Goal: Check status: Check status

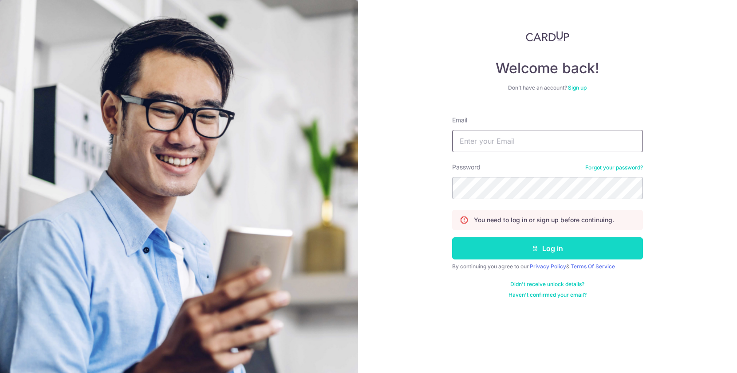
type input "[EMAIL_ADDRESS][DOMAIN_NAME]"
click at [539, 253] on button "Log in" at bounding box center [547, 249] width 191 height 22
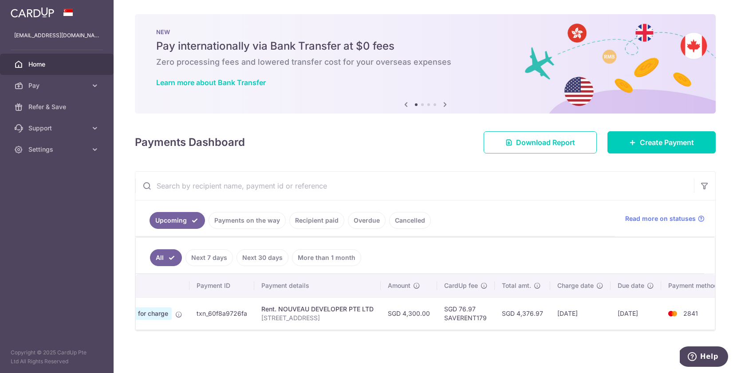
scroll to position [0, 73]
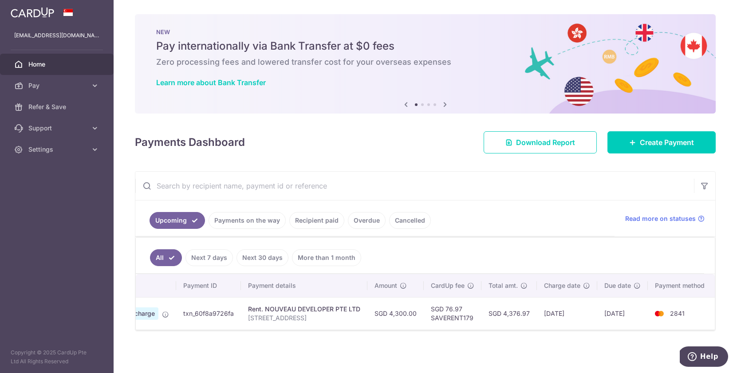
click at [293, 313] on div "Rent. NOUVEAU DEVELOPER PTE LTD" at bounding box center [304, 309] width 112 height 9
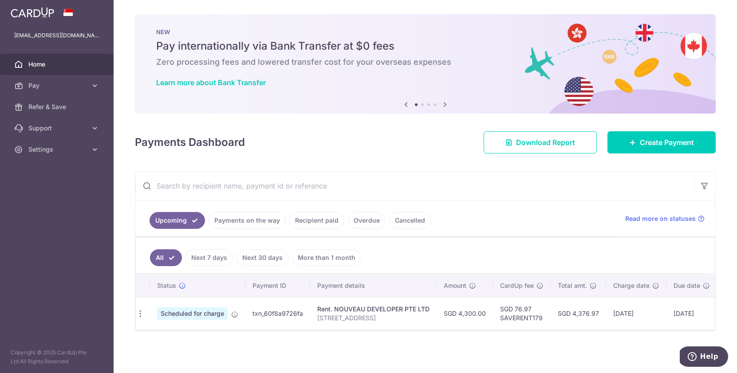
scroll to position [0, 0]
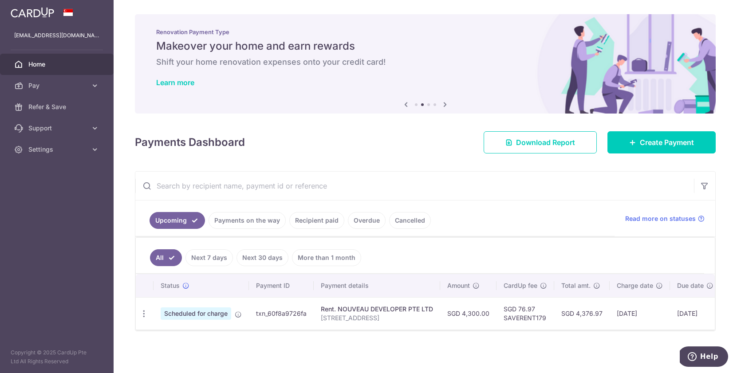
click at [248, 218] on link "Payments on the way" at bounding box center [247, 220] width 77 height 17
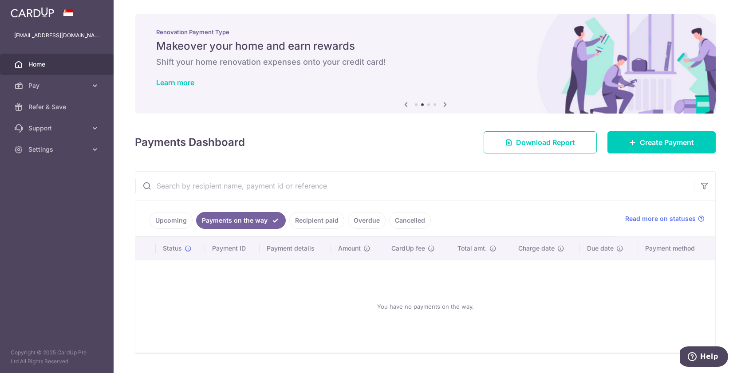
click at [169, 219] on link "Upcoming" at bounding box center [171, 220] width 43 height 17
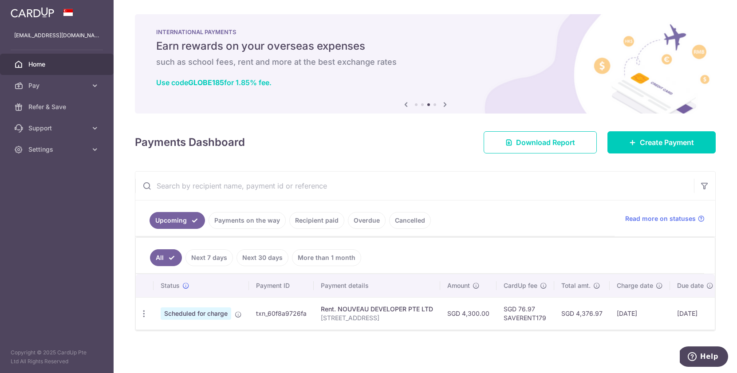
click at [401, 253] on ul "All Next 7 days Next 30 days More than 1 month" at bounding box center [420, 256] width 569 height 36
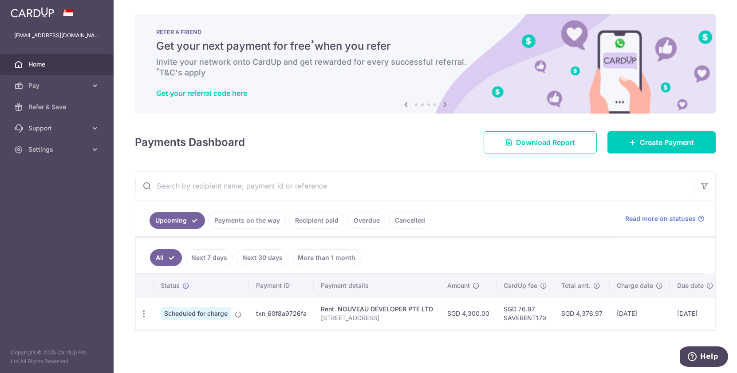
click at [249, 217] on link "Payments on the way" at bounding box center [247, 220] width 77 height 17
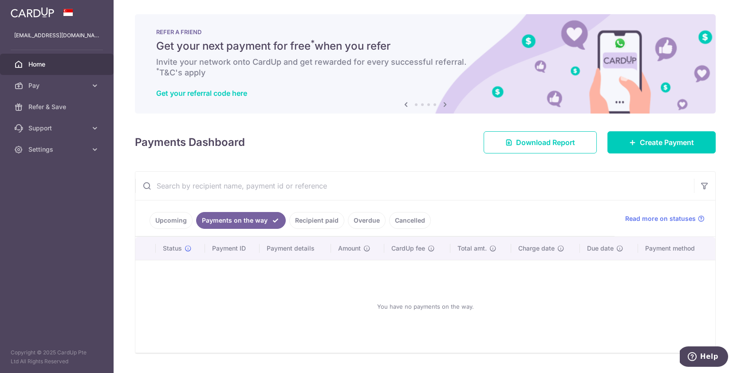
click at [316, 222] on link "Recipient paid" at bounding box center [316, 220] width 55 height 17
